Goal: Task Accomplishment & Management: Use online tool/utility

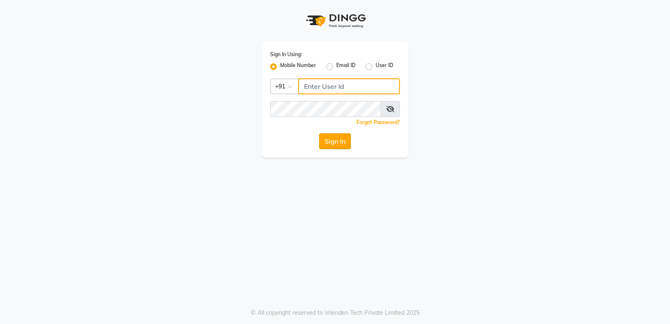
type input "7305434843"
click at [333, 142] on button "Sign In" at bounding box center [335, 141] width 32 height 16
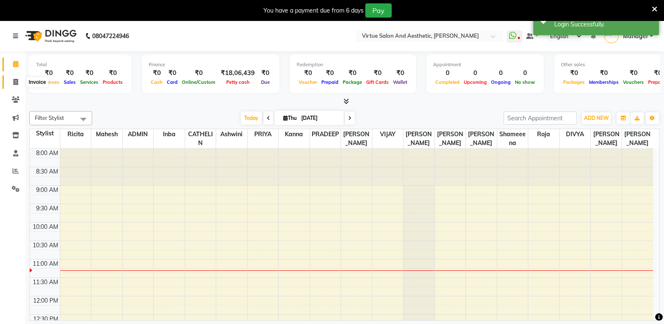
click at [16, 81] on icon at bounding box center [15, 82] width 5 height 6
select select "service"
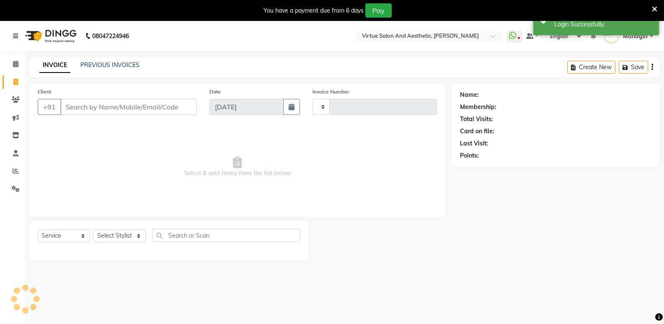
type input "1070"
select select "4611"
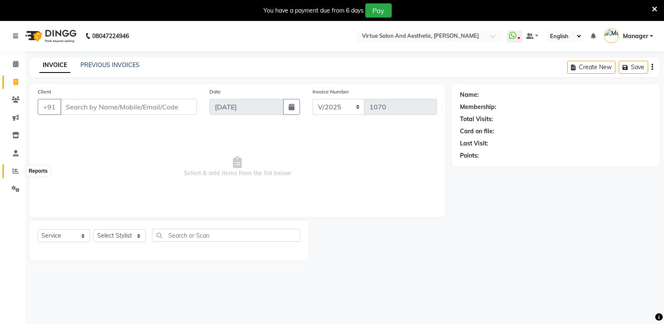
click at [17, 169] on icon at bounding box center [16, 171] width 6 height 6
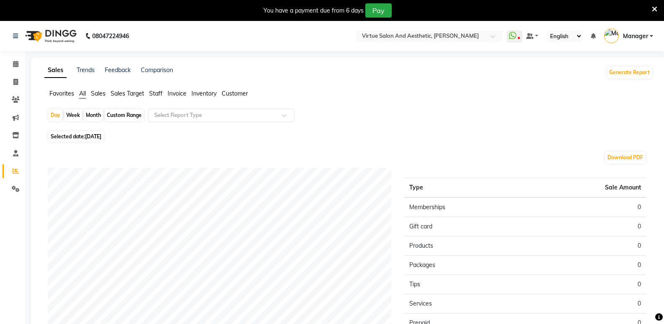
click at [157, 95] on span "Staff" at bounding box center [155, 94] width 13 height 8
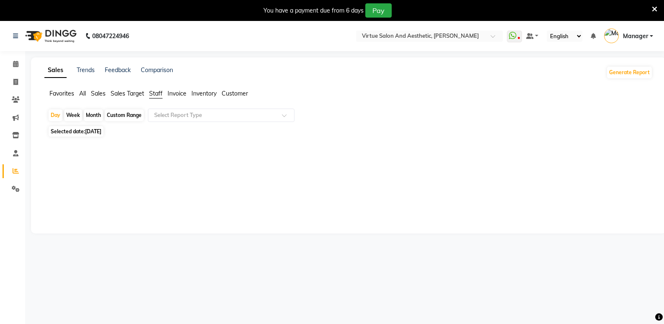
click at [92, 115] on div "Month" at bounding box center [93, 115] width 19 height 12
select select "9"
select select "2025"
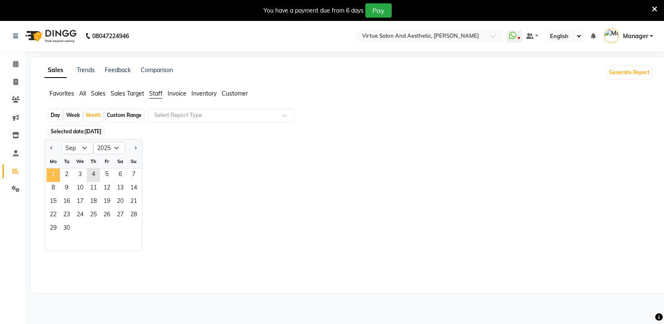
click at [57, 174] on span "1" at bounding box center [52, 174] width 13 height 13
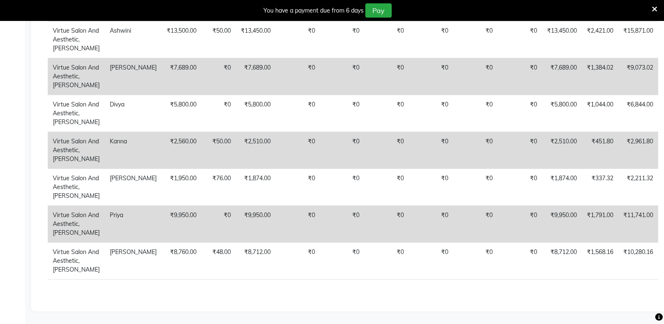
scroll to position [207, 0]
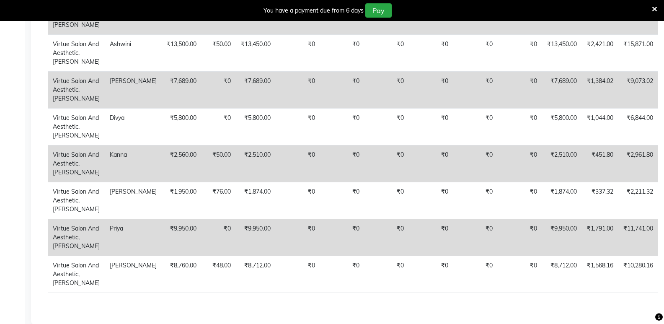
select select "service"
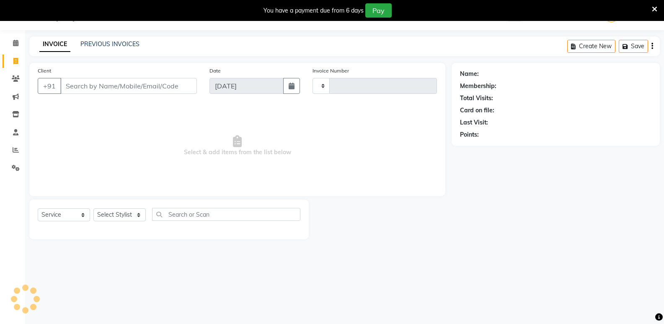
scroll to position [21, 0]
type input "1070"
select select "4611"
